Goal: Task Accomplishment & Management: Manage account settings

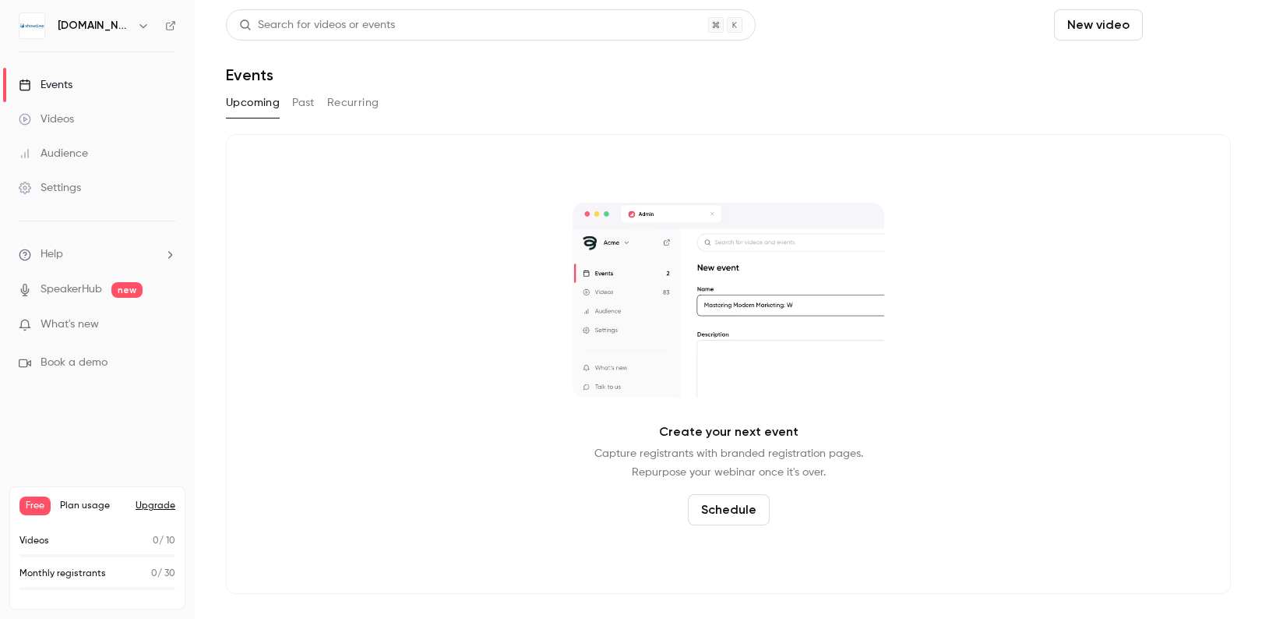
click at [1197, 27] on button "Schedule" at bounding box center [1190, 24] width 82 height 31
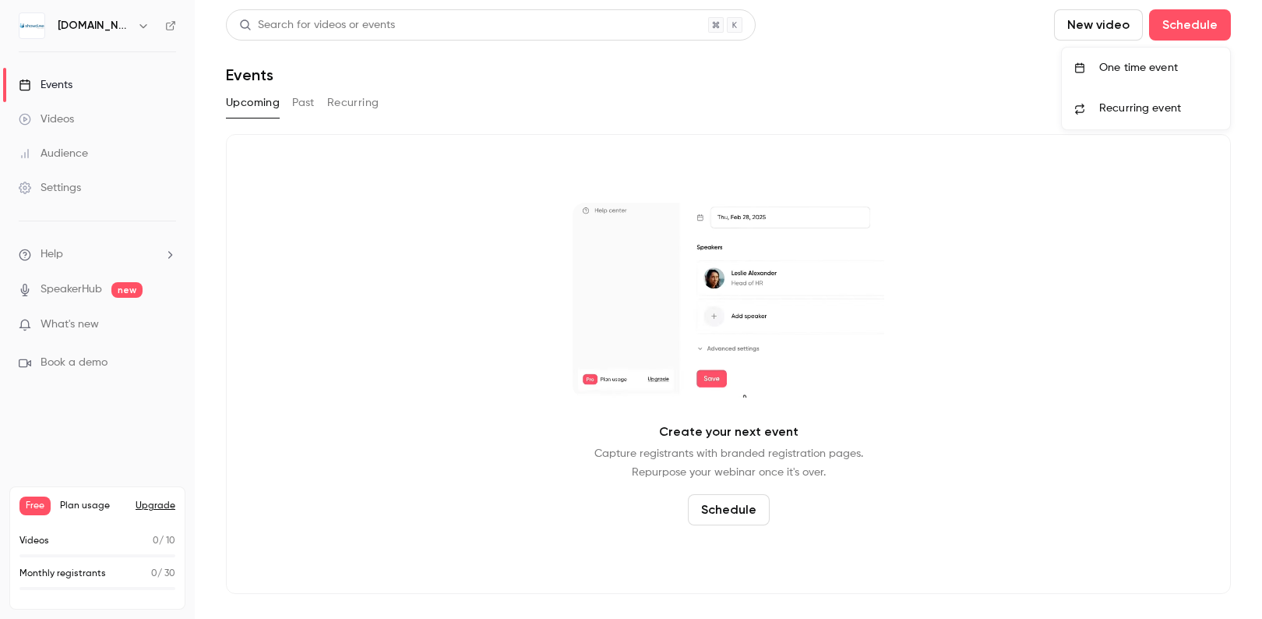
click at [1172, 75] on div "One time event" at bounding box center [1158, 68] width 118 height 16
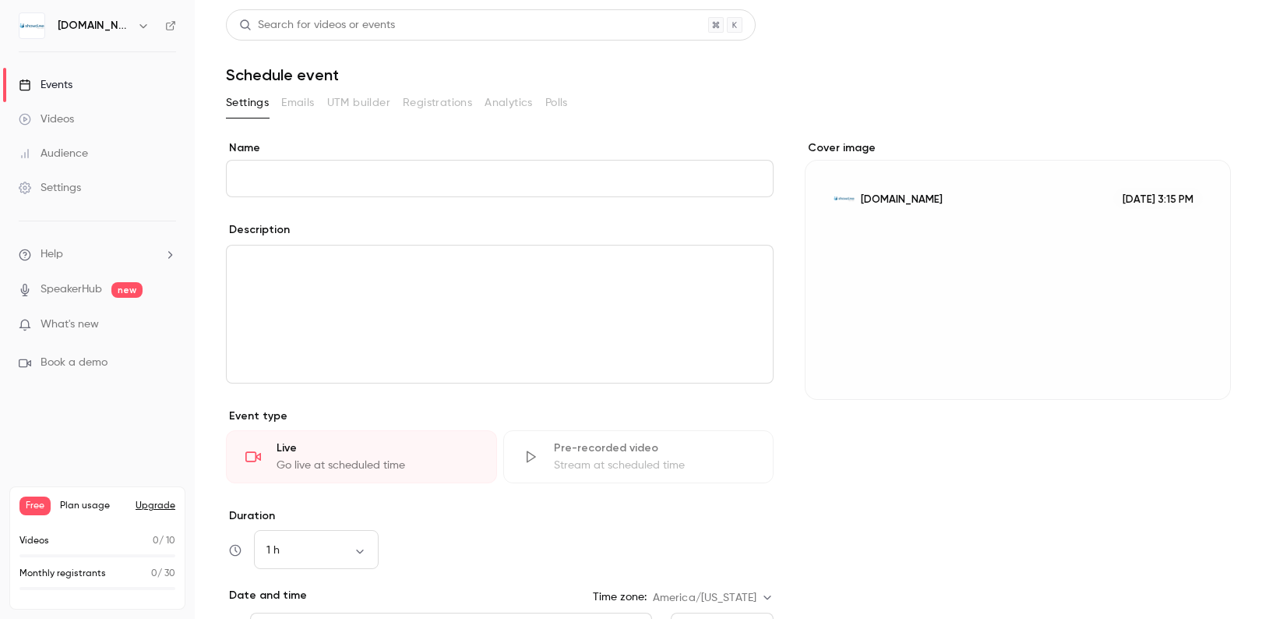
click at [541, 180] on input "Name" at bounding box center [500, 178] width 548 height 37
click at [318, 182] on input "Name" at bounding box center [500, 178] width 548 height 37
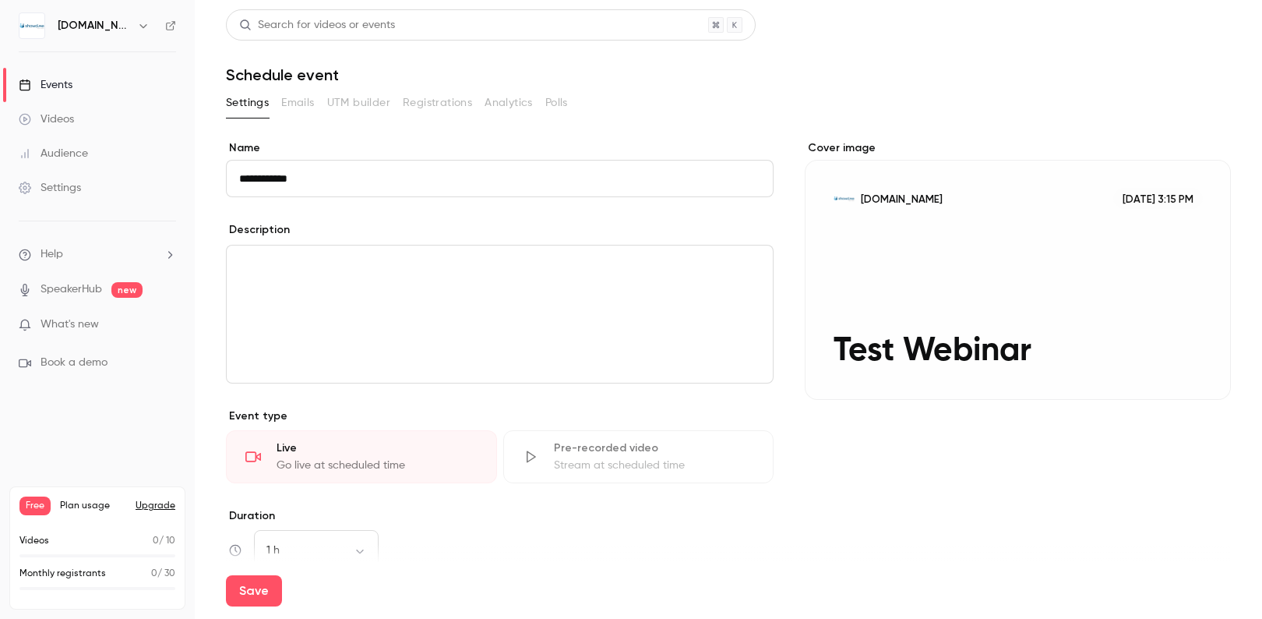
type input "**********"
click at [365, 303] on div "editor" at bounding box center [500, 313] width 546 height 137
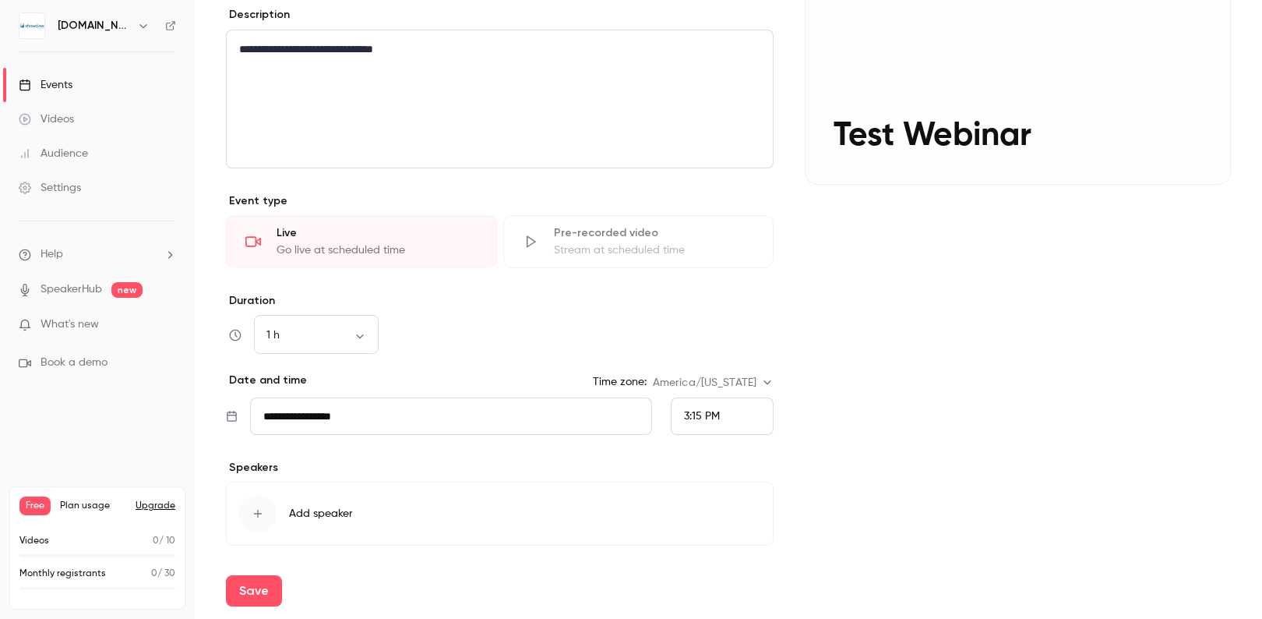
scroll to position [266, 0]
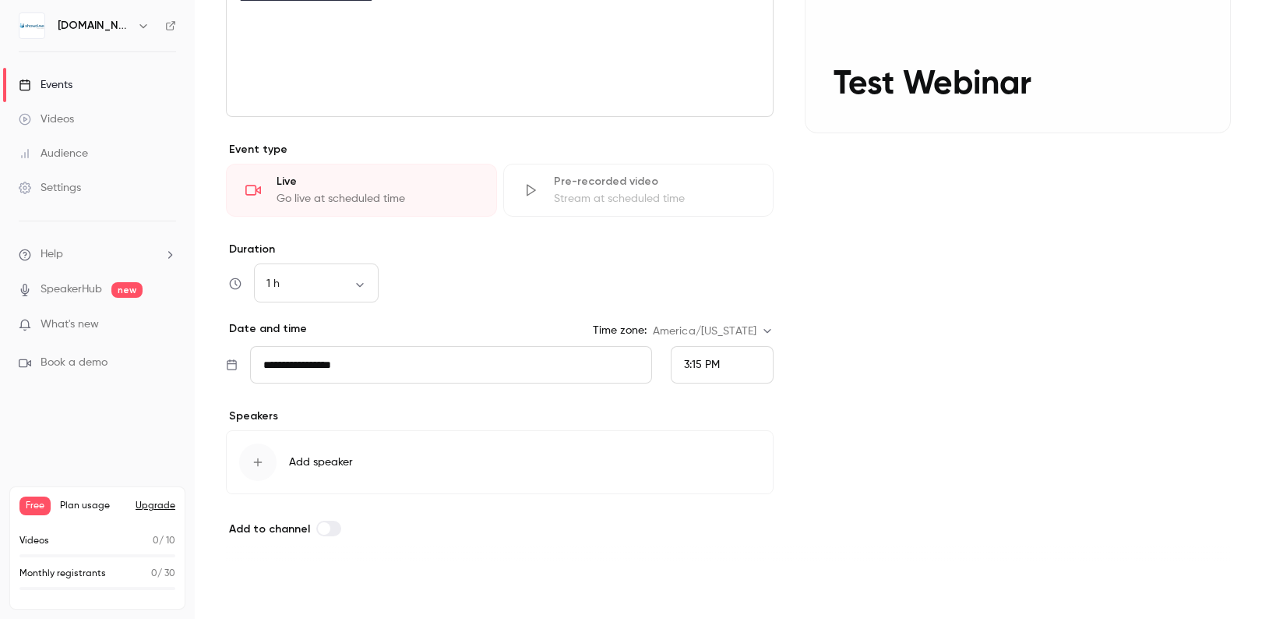
click at [263, 580] on button "Save" at bounding box center [254, 590] width 56 height 31
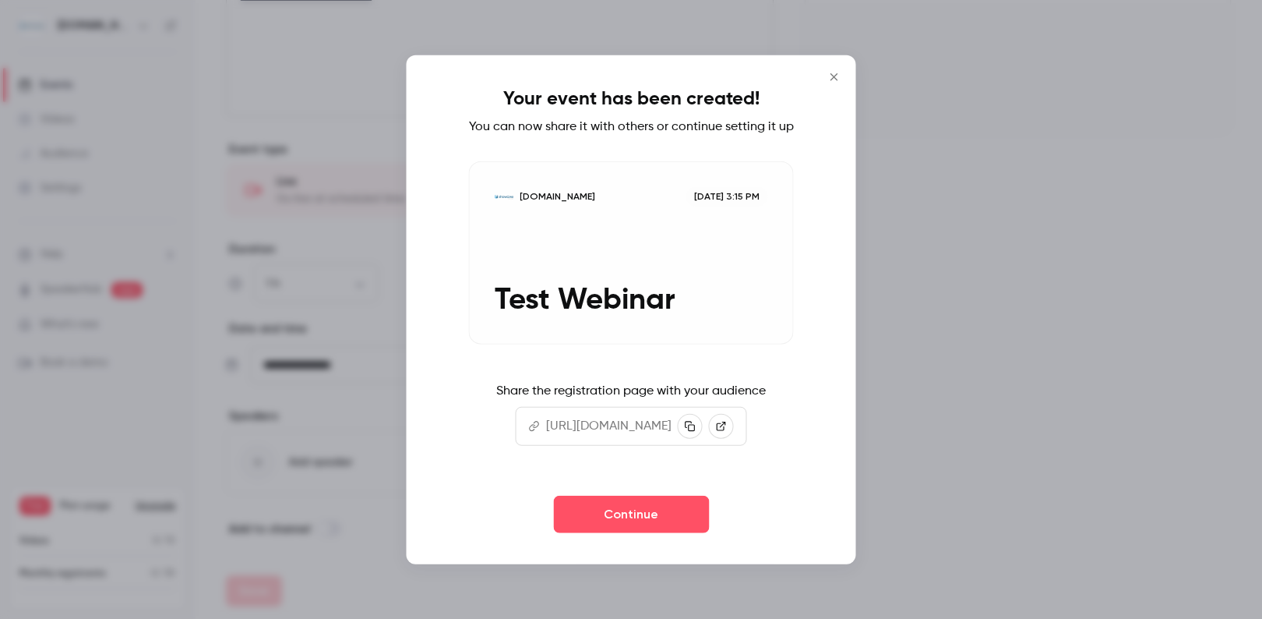
click at [844, 71] on icon "Close" at bounding box center [834, 77] width 19 height 12
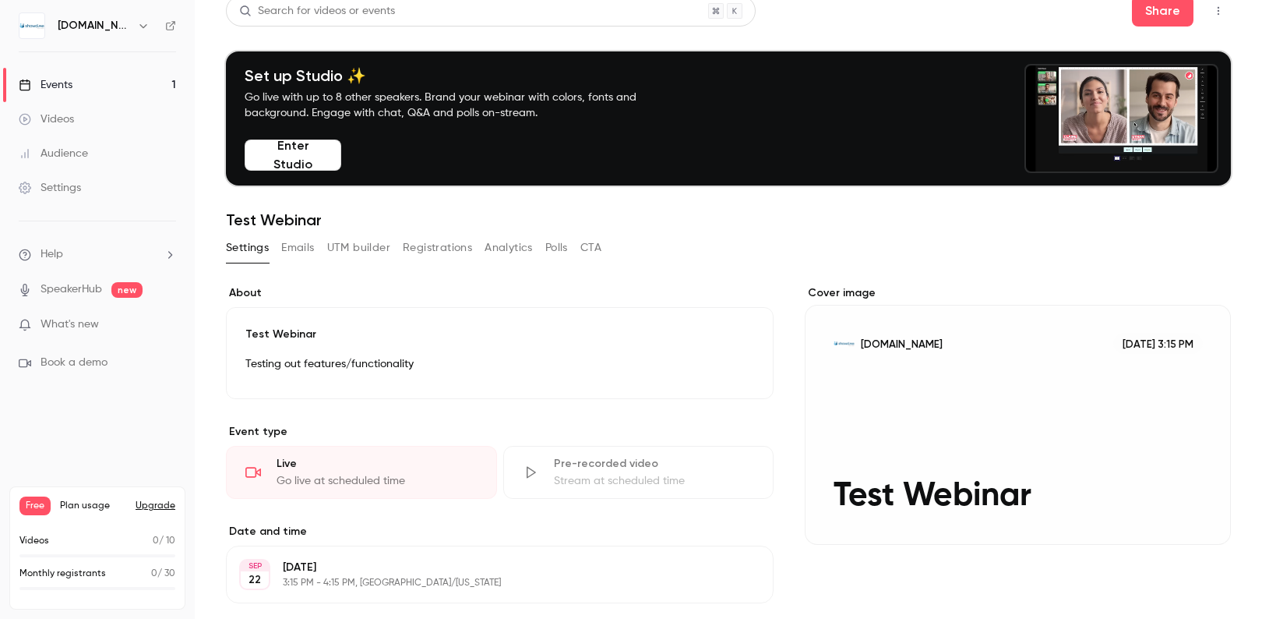
scroll to position [15, 0]
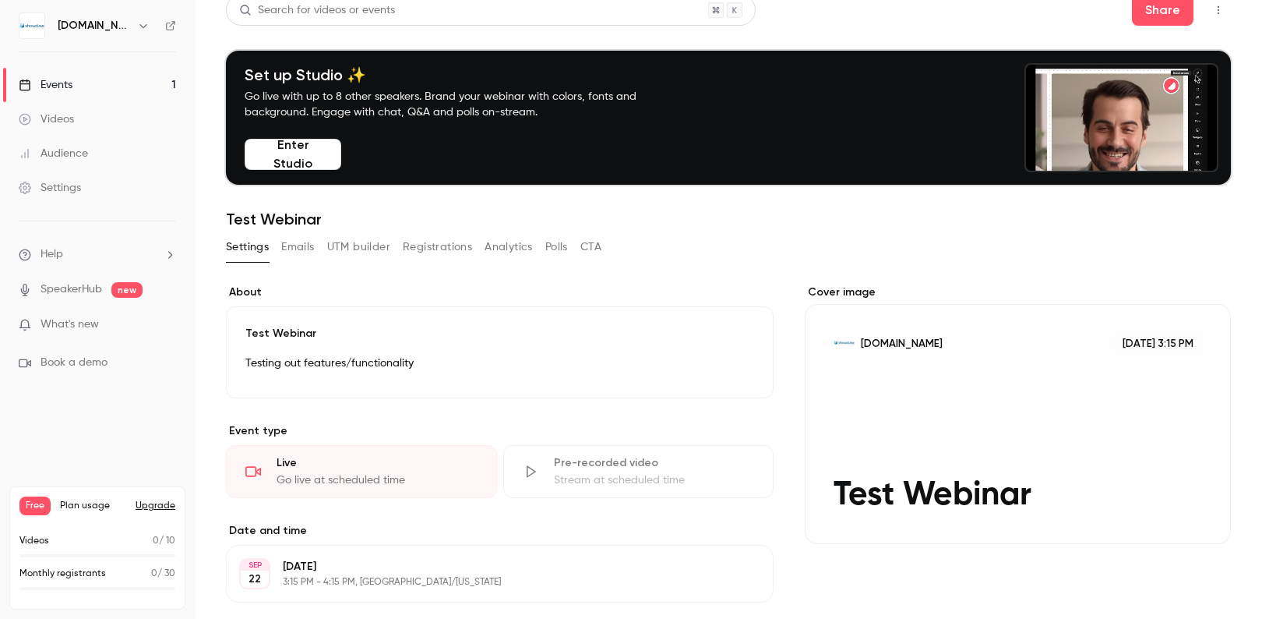
click at [280, 235] on div "Settings Emails UTM builder Registrations Analytics Polls CTA" at bounding box center [414, 247] width 376 height 25
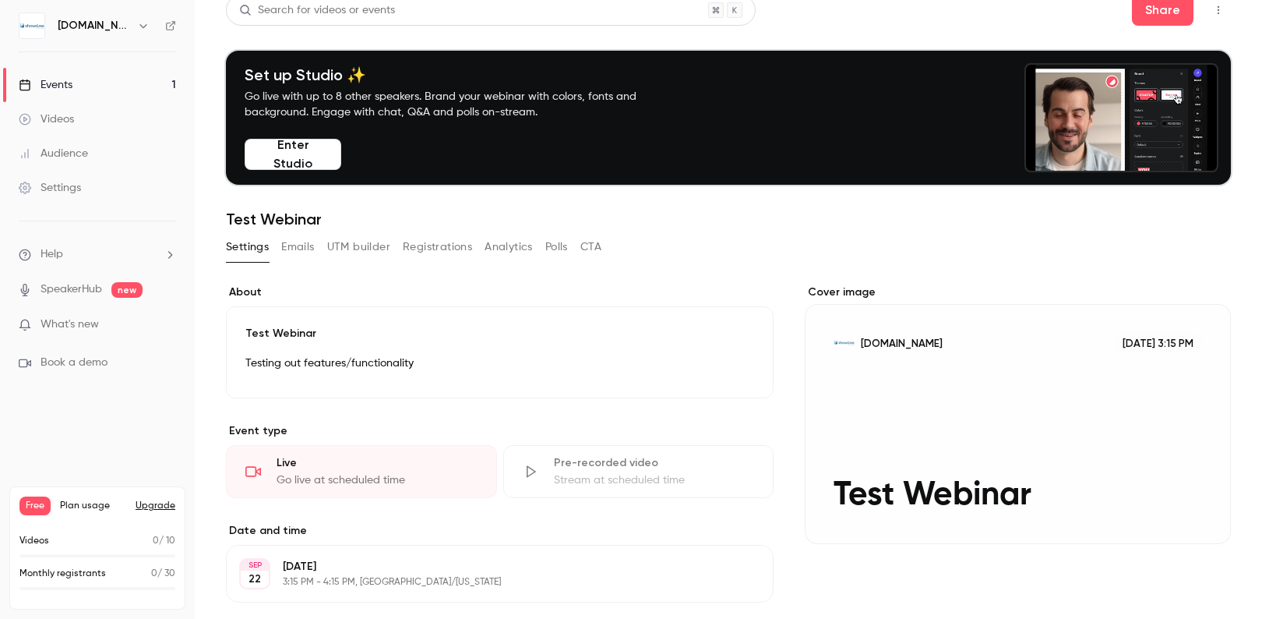
click at [286, 245] on button "Emails" at bounding box center [297, 247] width 33 height 25
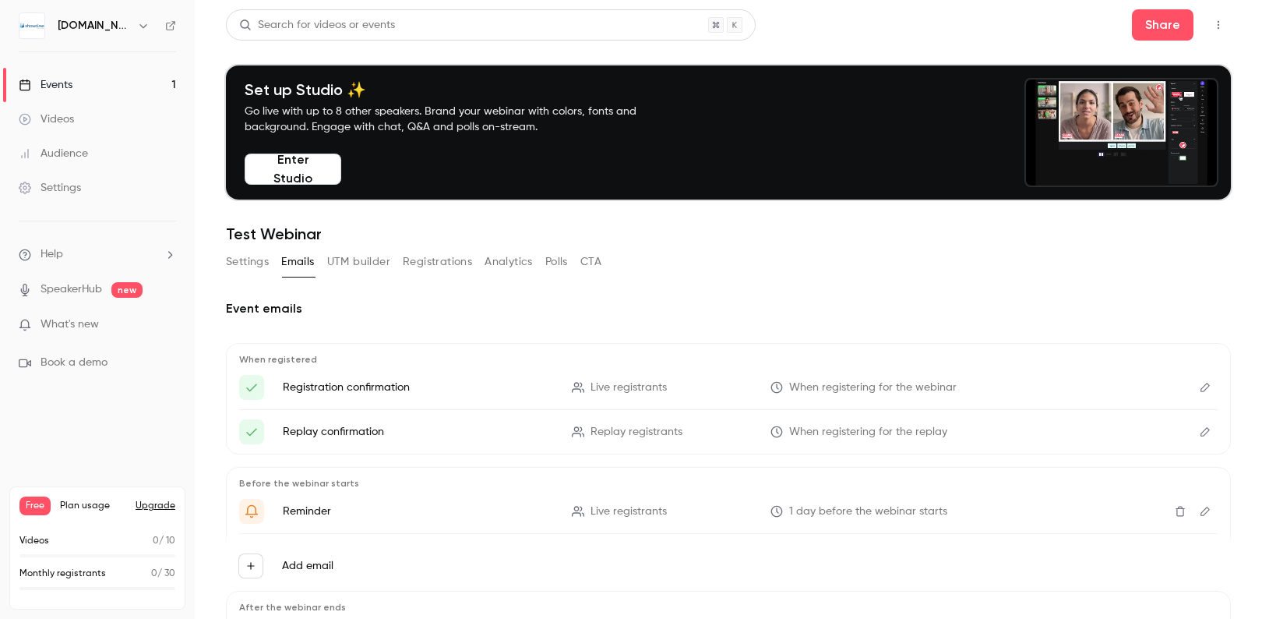
click at [359, 270] on button "UTM builder" at bounding box center [358, 261] width 63 height 25
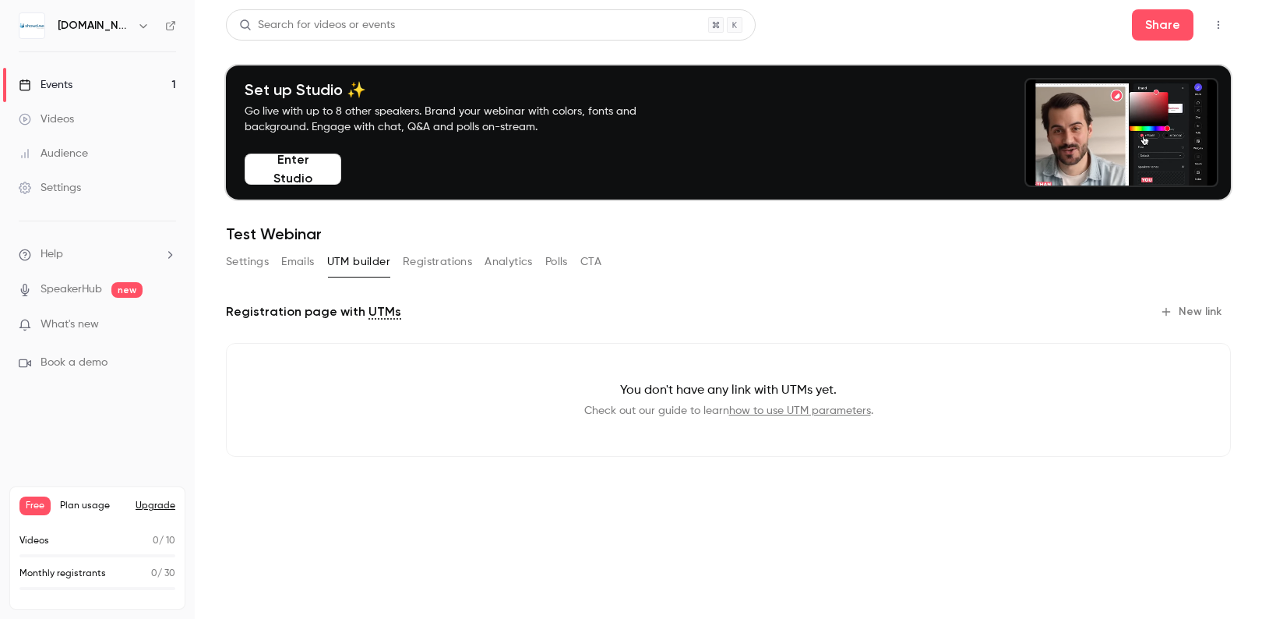
click at [428, 263] on button "Registrations" at bounding box center [437, 261] width 69 height 25
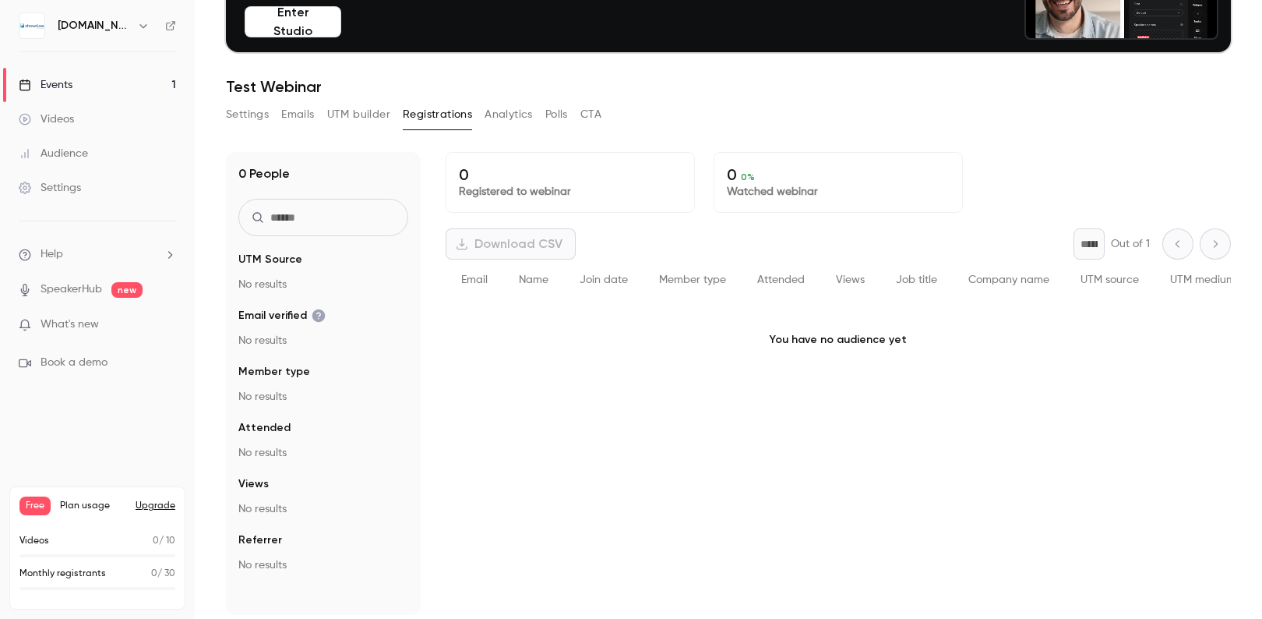
scroll to position [153, 0]
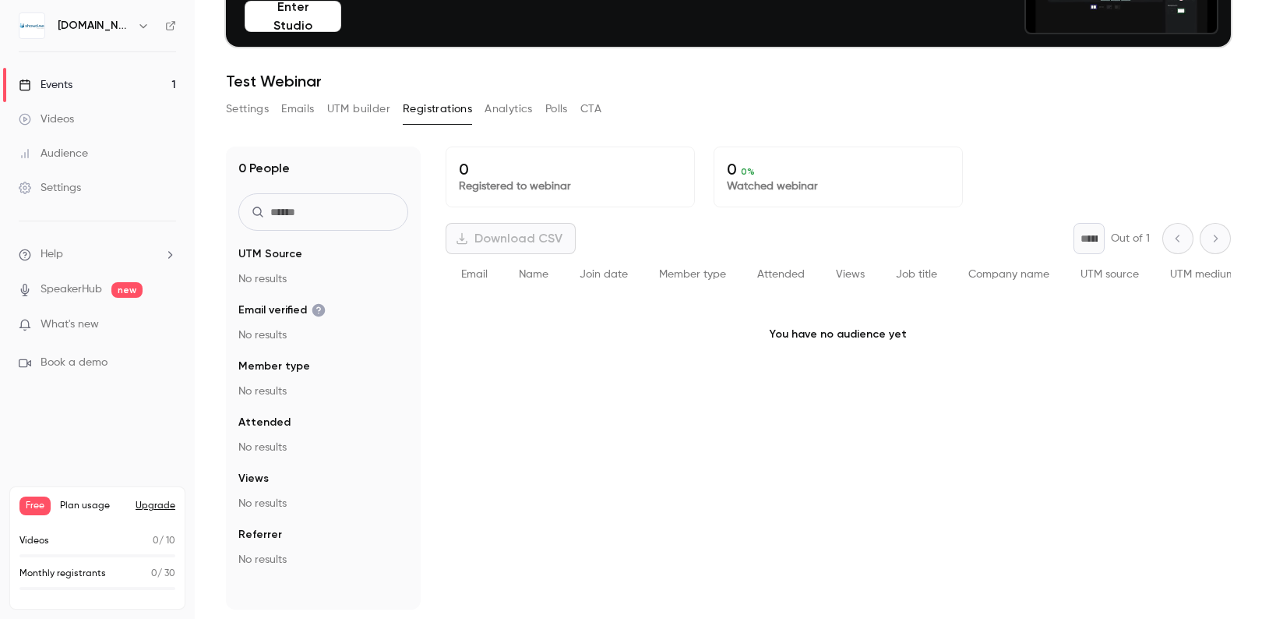
click at [514, 110] on button "Analytics" at bounding box center [509, 109] width 48 height 25
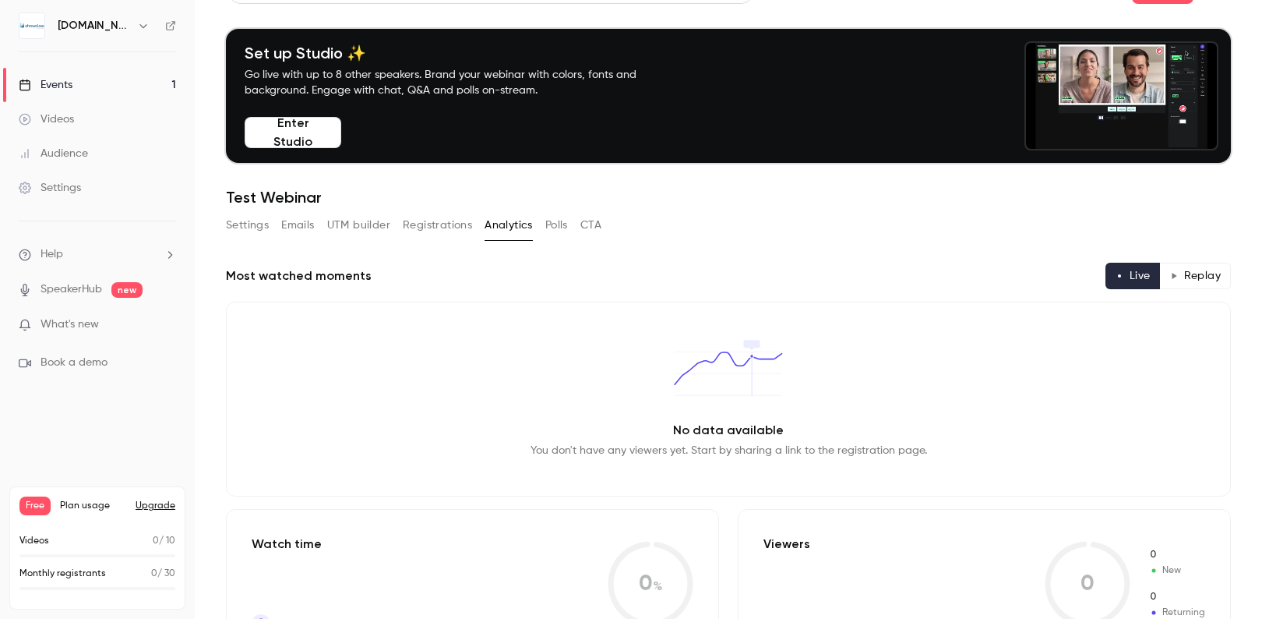
scroll to position [76, 0]
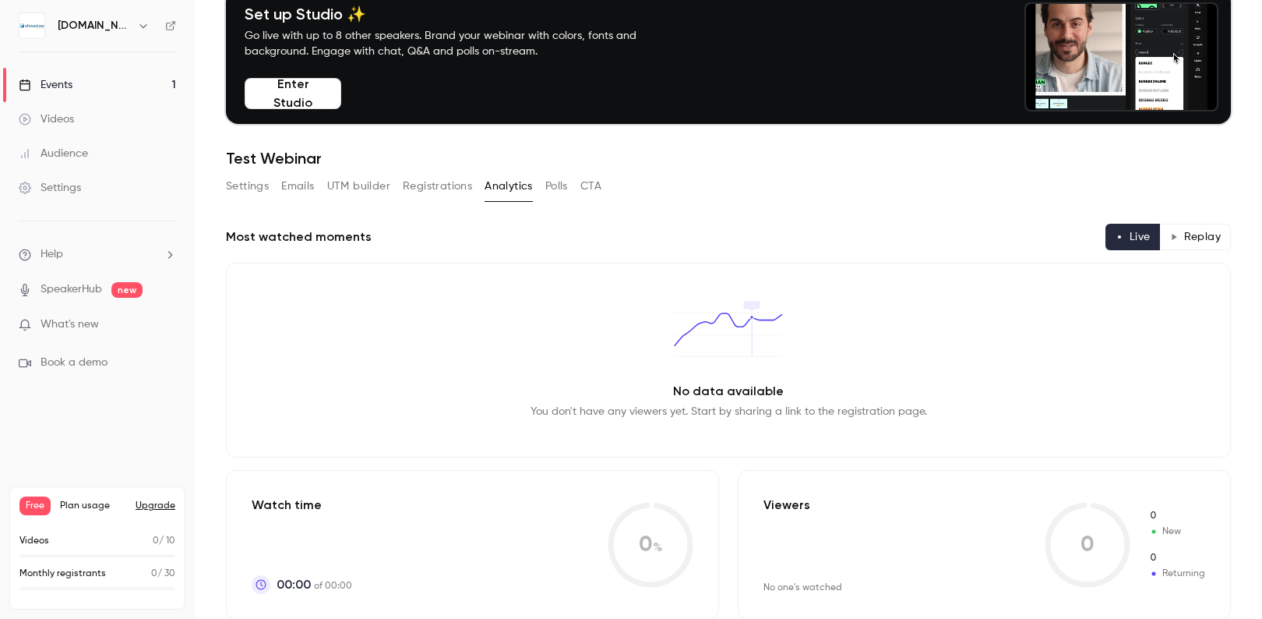
click at [555, 192] on button "Polls" at bounding box center [556, 186] width 23 height 25
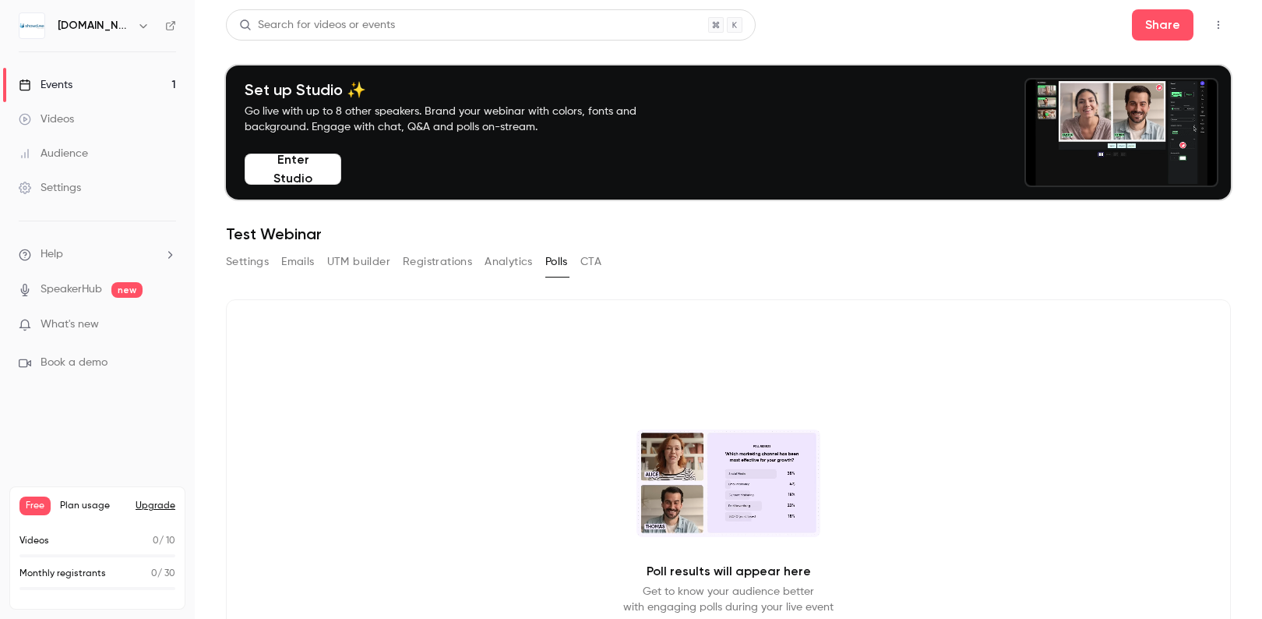
click at [319, 169] on button "Enter Studio" at bounding box center [293, 168] width 97 height 31
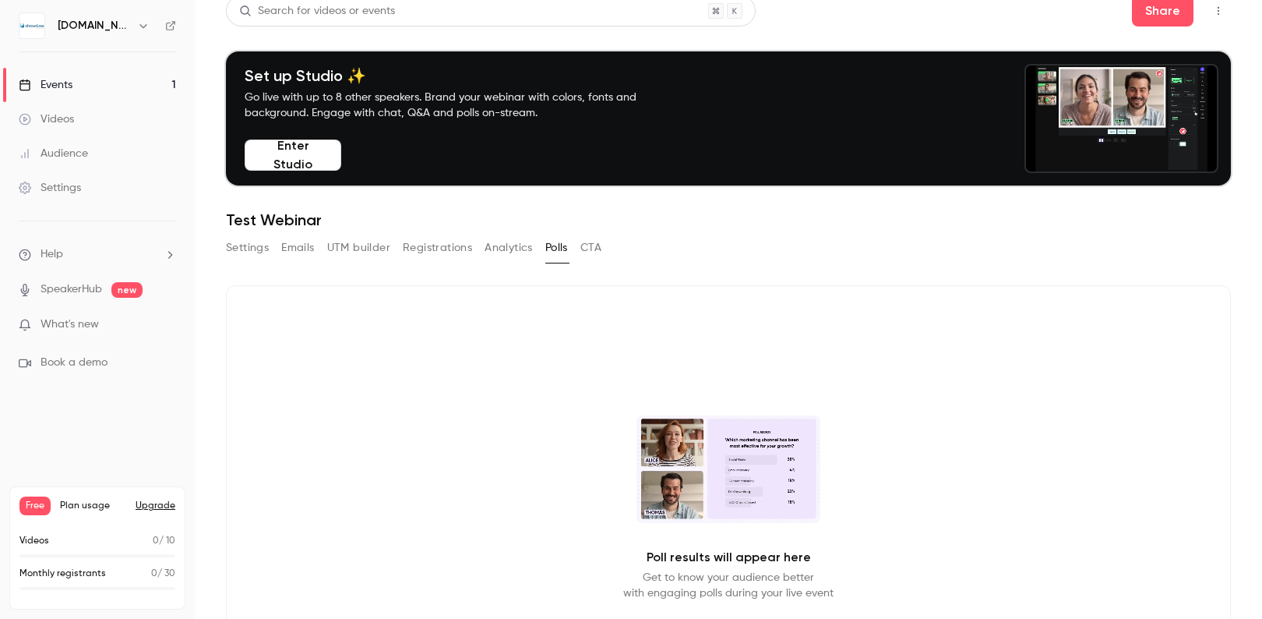
scroll to position [16, 0]
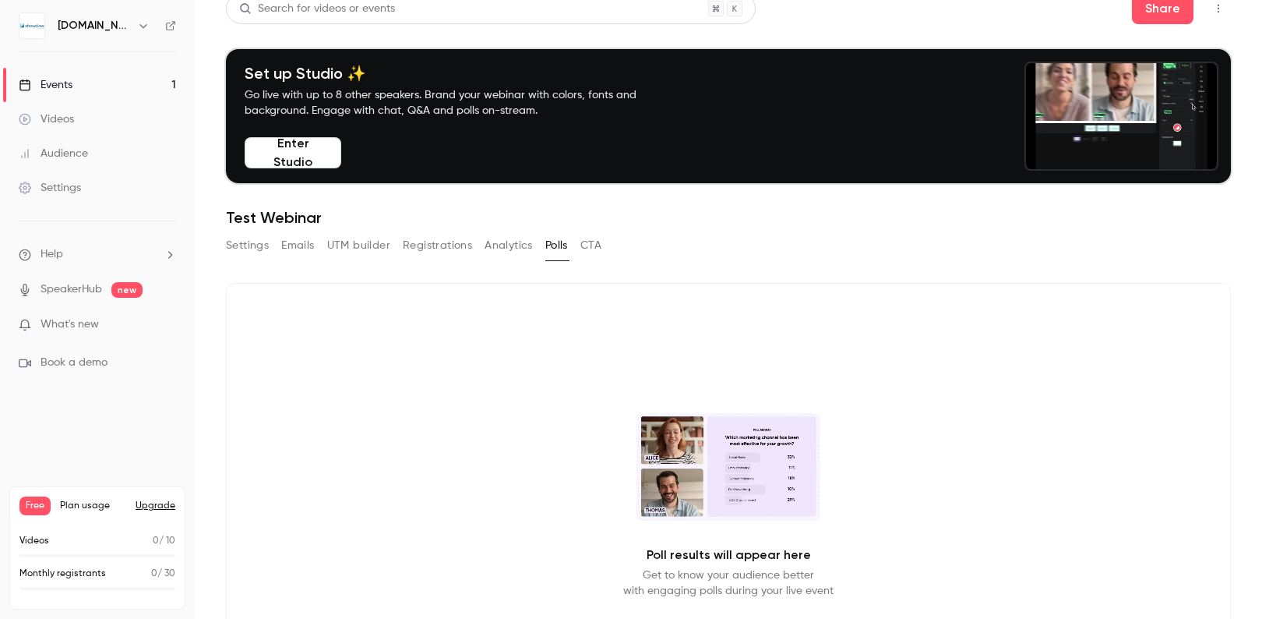
click at [121, 86] on link "Events 1" at bounding box center [97, 85] width 195 height 34
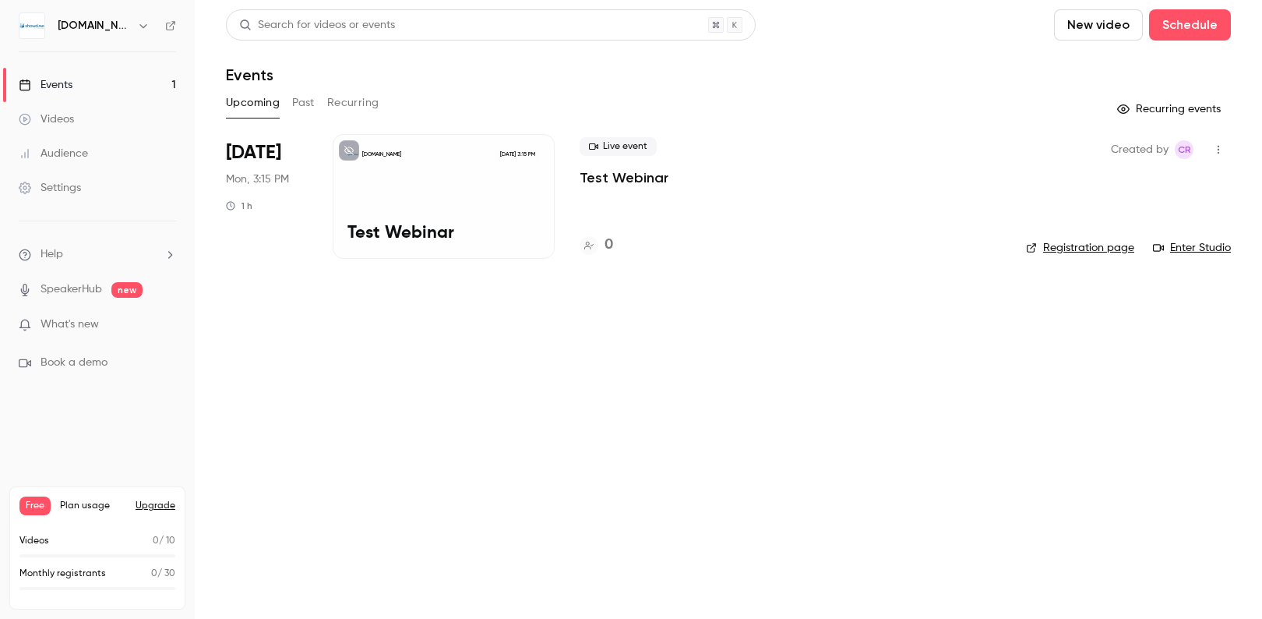
click at [1222, 149] on icon "button" at bounding box center [1218, 149] width 12 height 11
click at [1176, 350] on div "Delete" at bounding box center [1158, 352] width 118 height 16
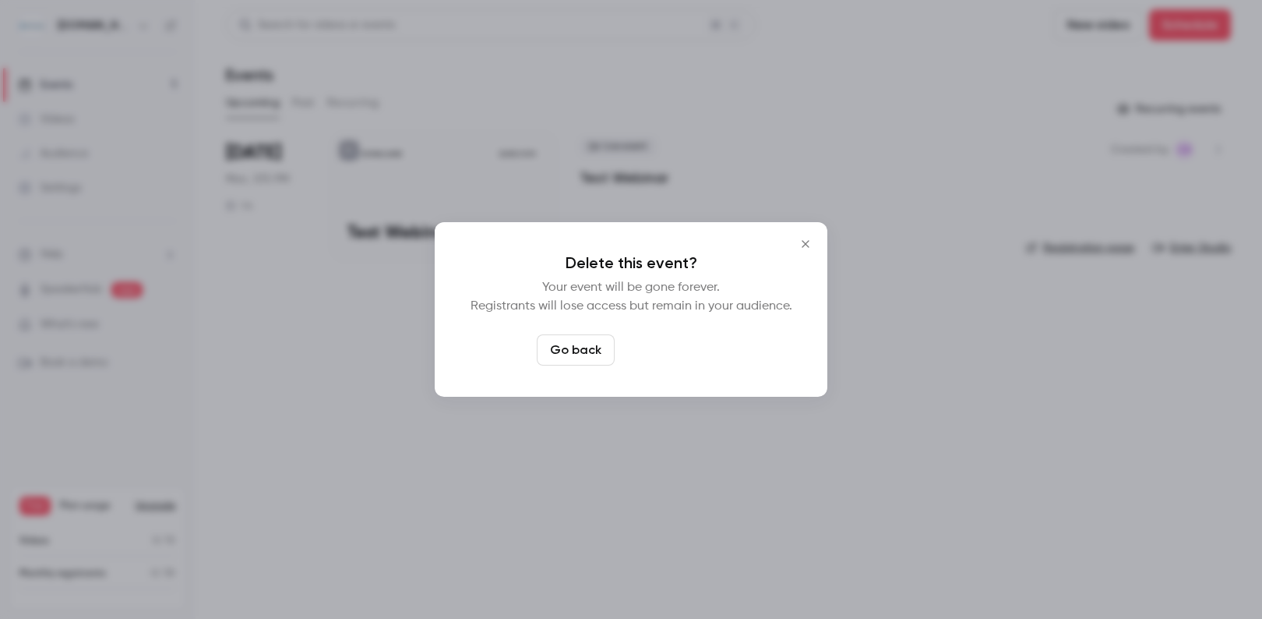
click at [690, 355] on button "Delete event" at bounding box center [673, 349] width 104 height 31
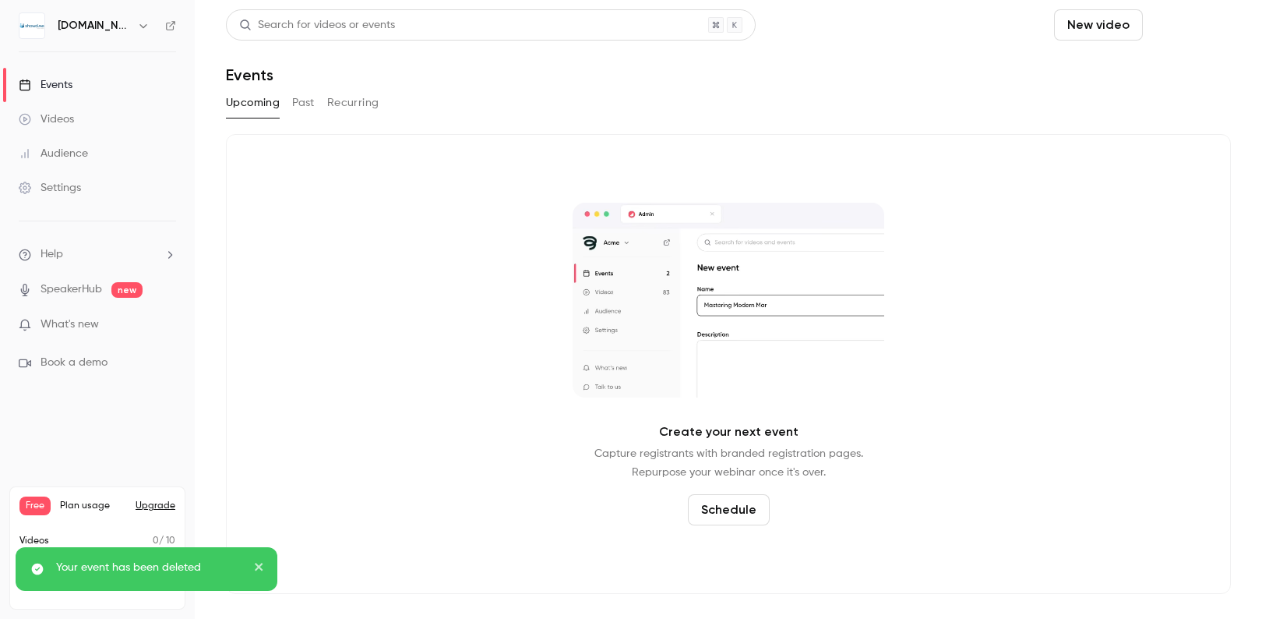
click at [1207, 30] on button "Schedule" at bounding box center [1190, 24] width 82 height 31
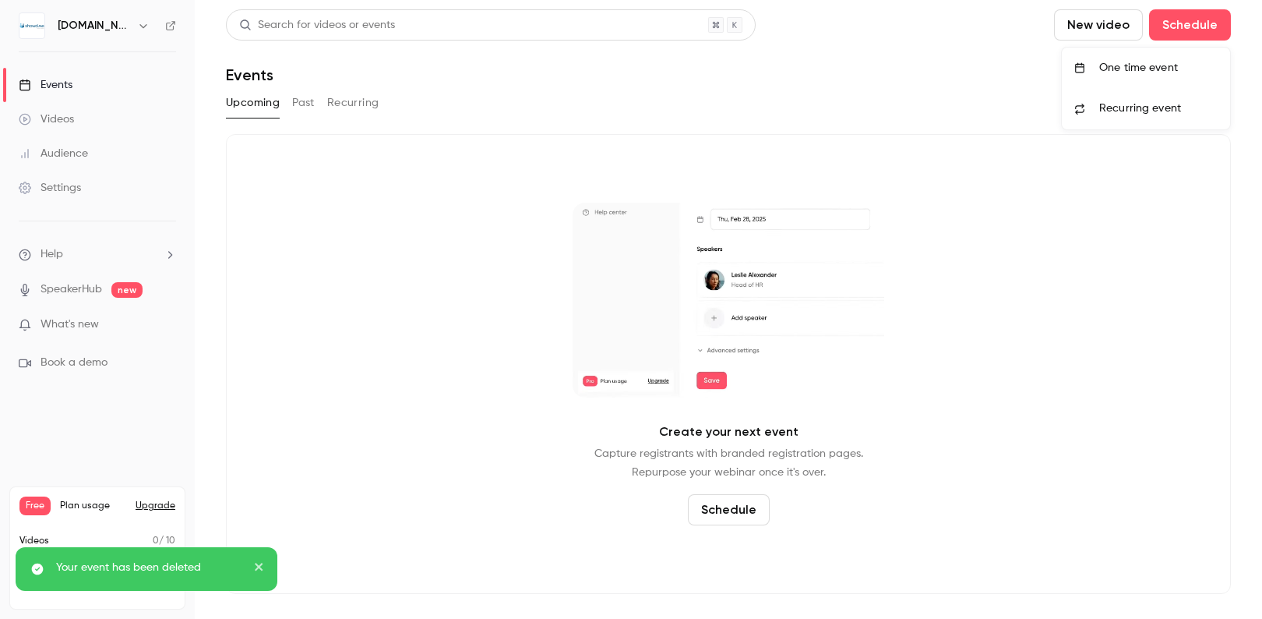
click at [1196, 62] on div "One time event" at bounding box center [1158, 68] width 118 height 16
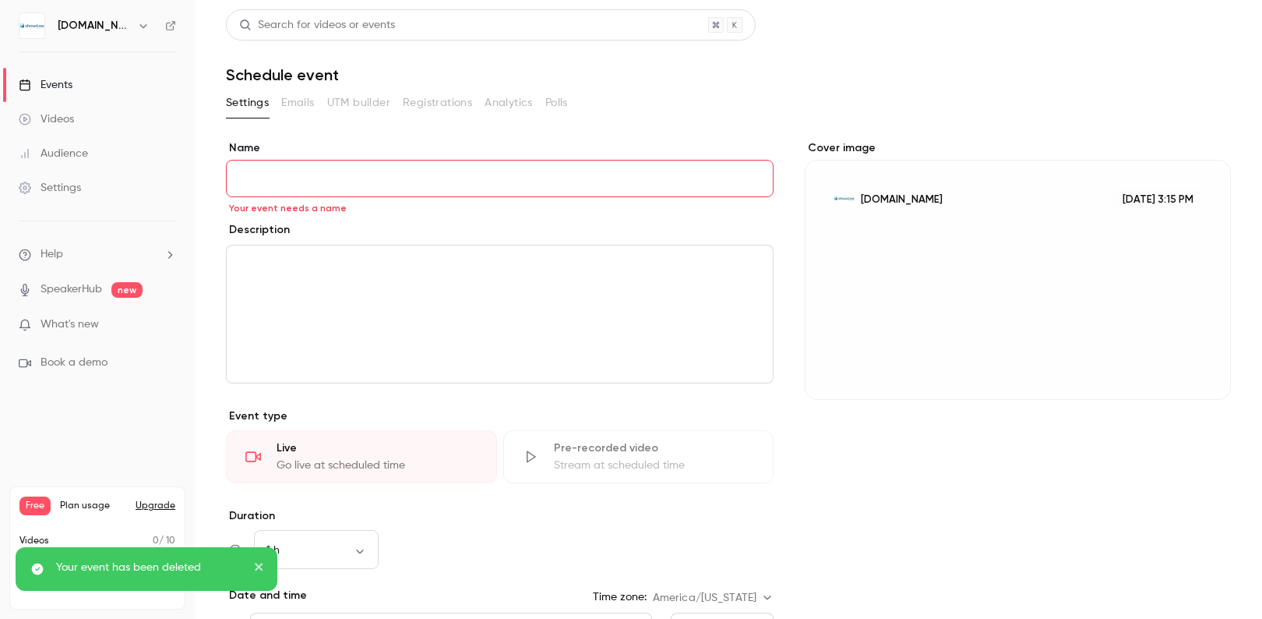
click at [231, 118] on div "Settings Emails UTM builder Registrations Analytics Polls" at bounding box center [728, 105] width 1005 height 31
click at [316, 192] on input "Name" at bounding box center [500, 178] width 548 height 37
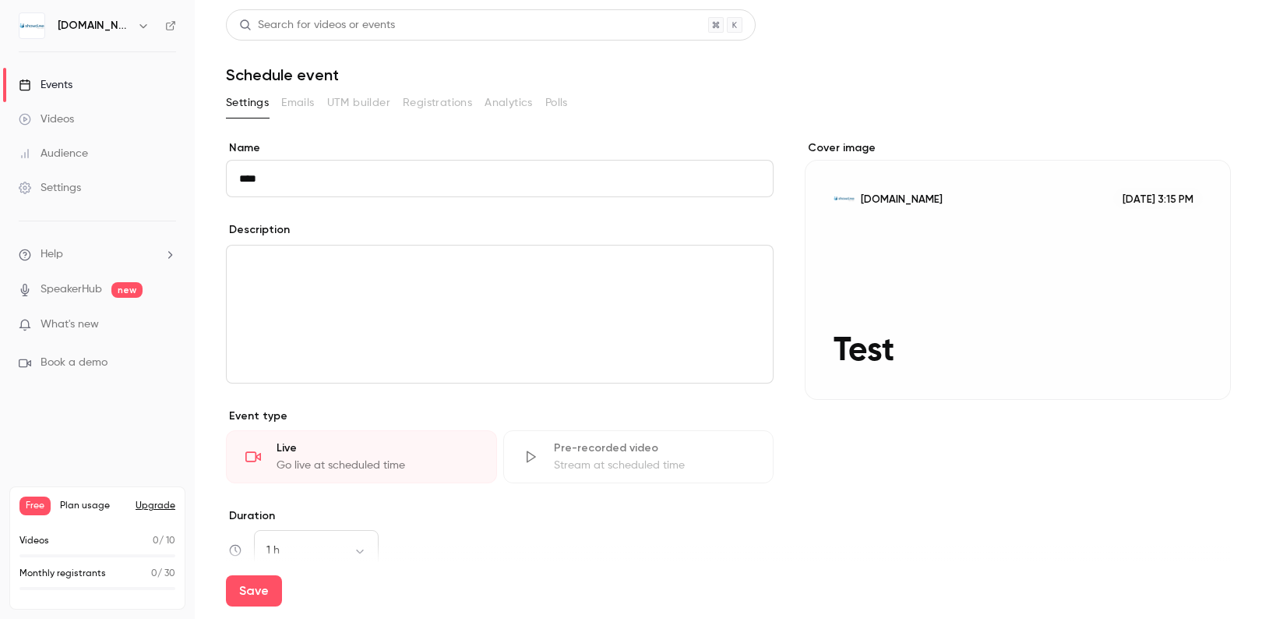
type input "****"
click at [244, 608] on div "Save" at bounding box center [728, 591] width 1005 height 56
click at [250, 590] on button "Save" at bounding box center [254, 590] width 56 height 31
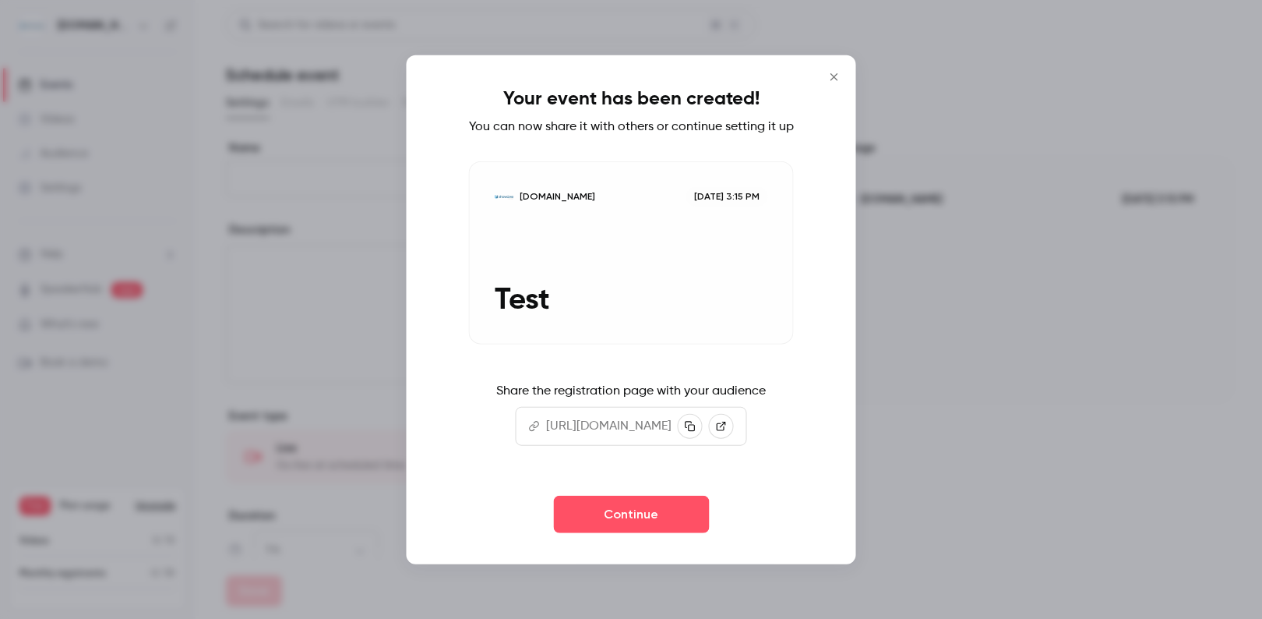
click at [844, 71] on icon "Close" at bounding box center [834, 77] width 19 height 12
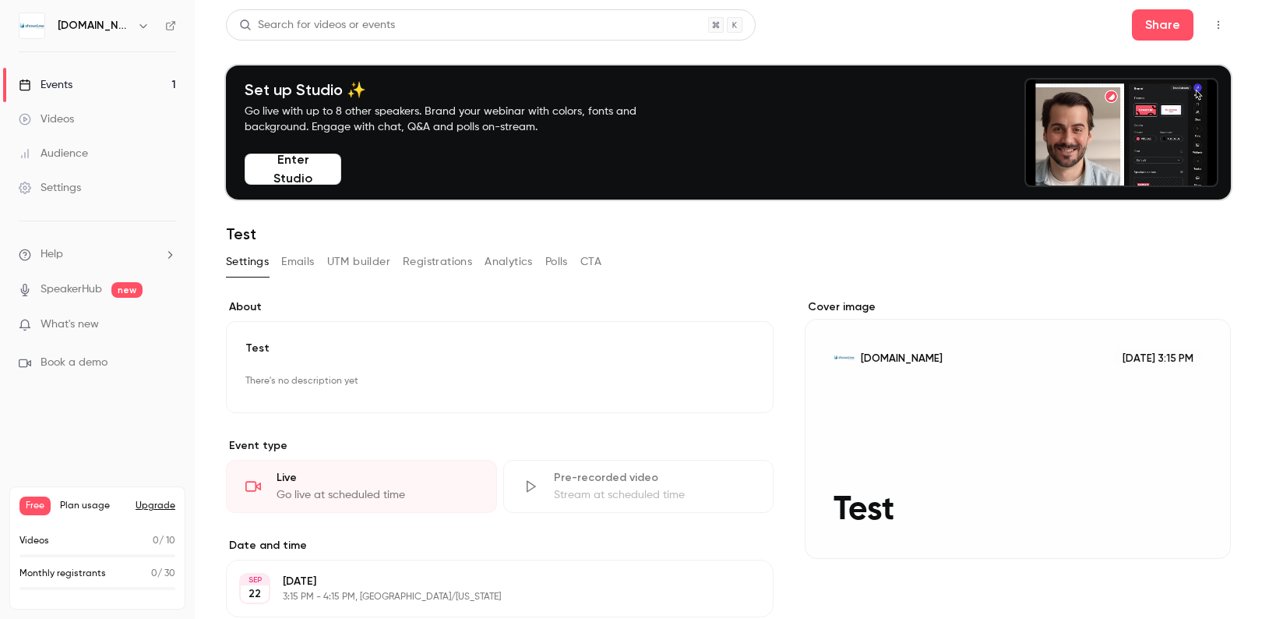
click at [564, 261] on button "Polls" at bounding box center [556, 261] width 23 height 25
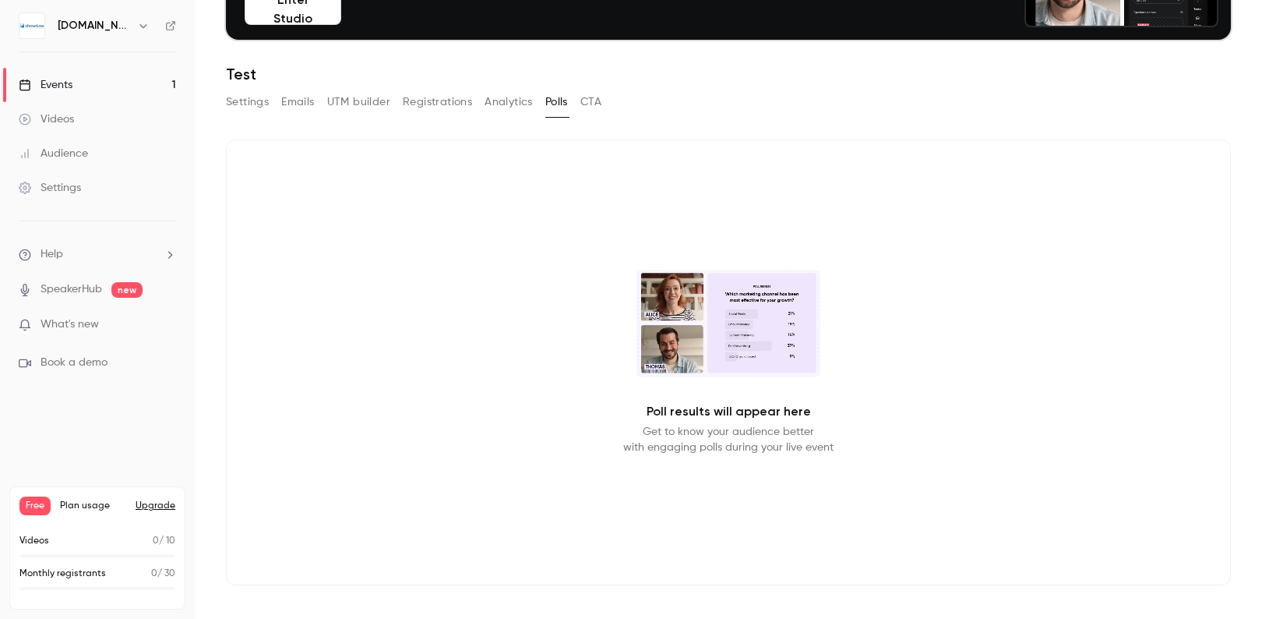
scroll to position [160, 0]
click at [704, 323] on video at bounding box center [729, 323] width 184 height 108
click at [587, 106] on button "CTA" at bounding box center [590, 101] width 21 height 25
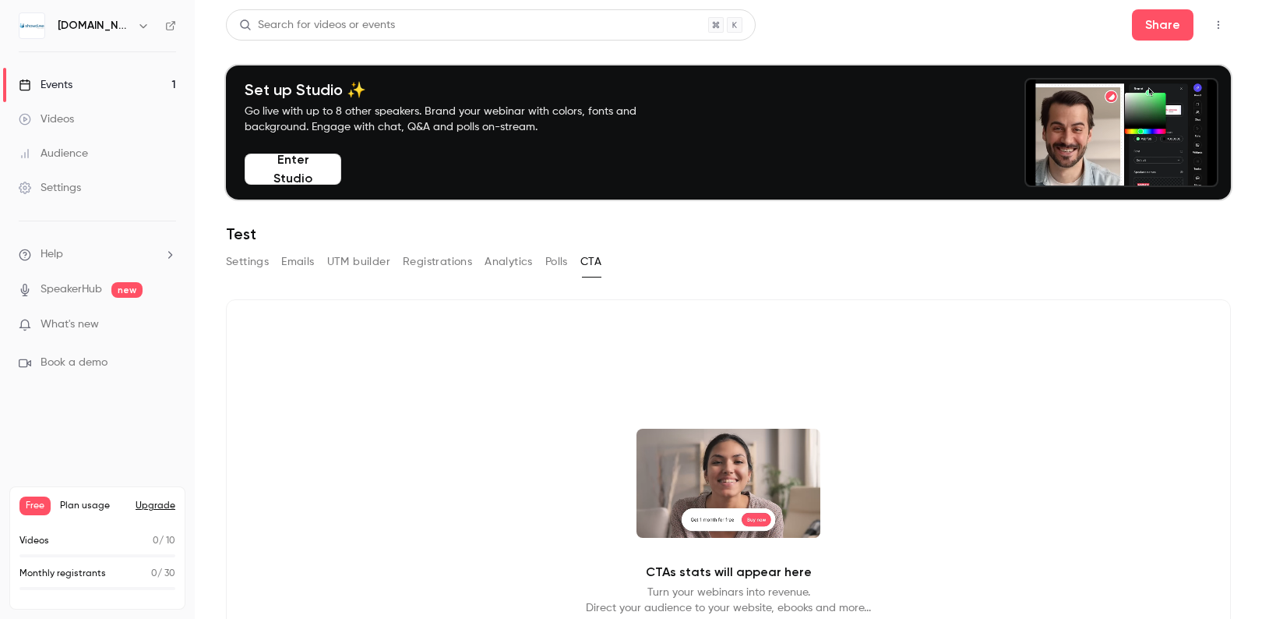
click at [250, 260] on button "Settings" at bounding box center [247, 261] width 43 height 25
